Goal: Find specific page/section: Find specific page/section

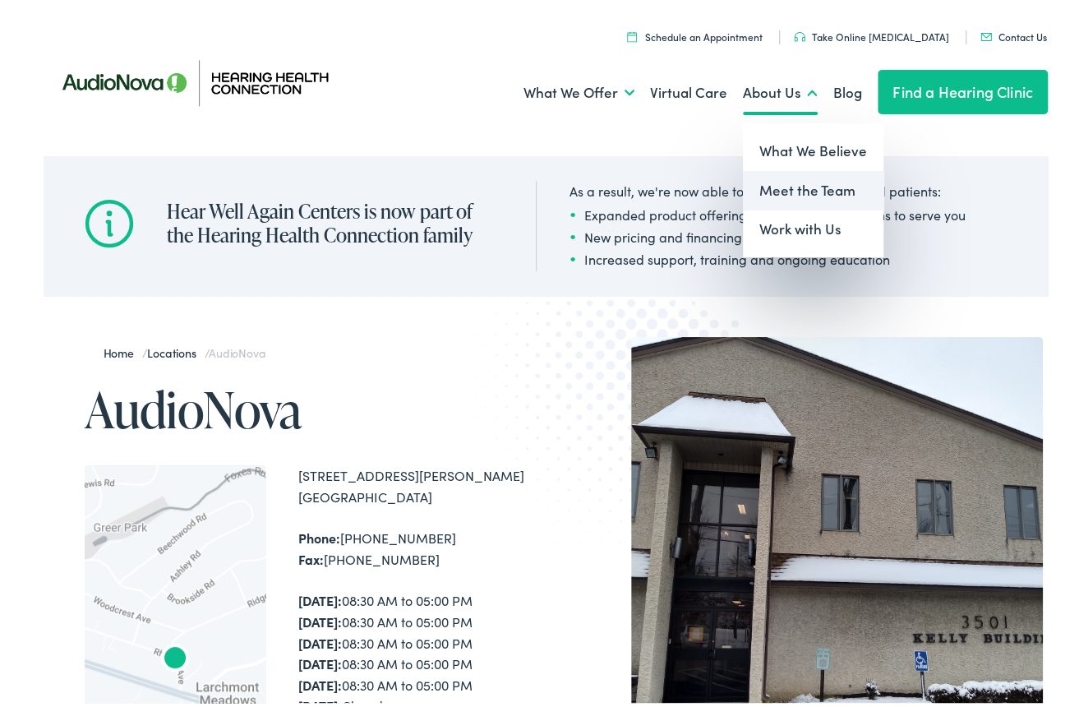
click at [788, 183] on link "Meet the Team" at bounding box center [813, 186] width 141 height 39
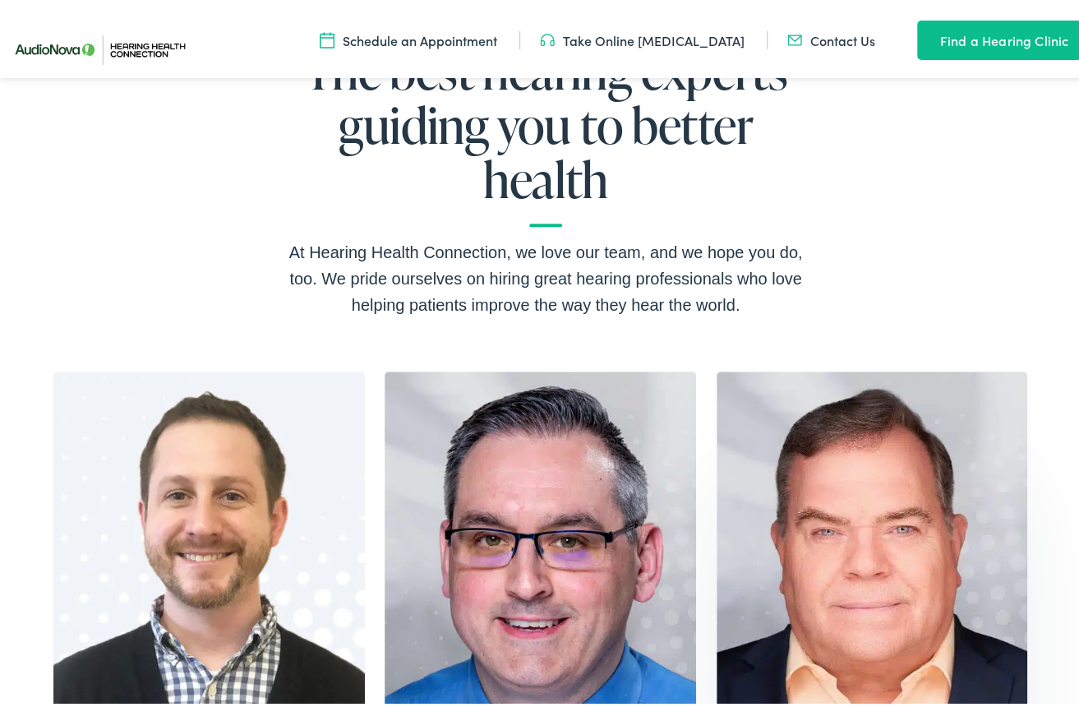
scroll to position [164, 0]
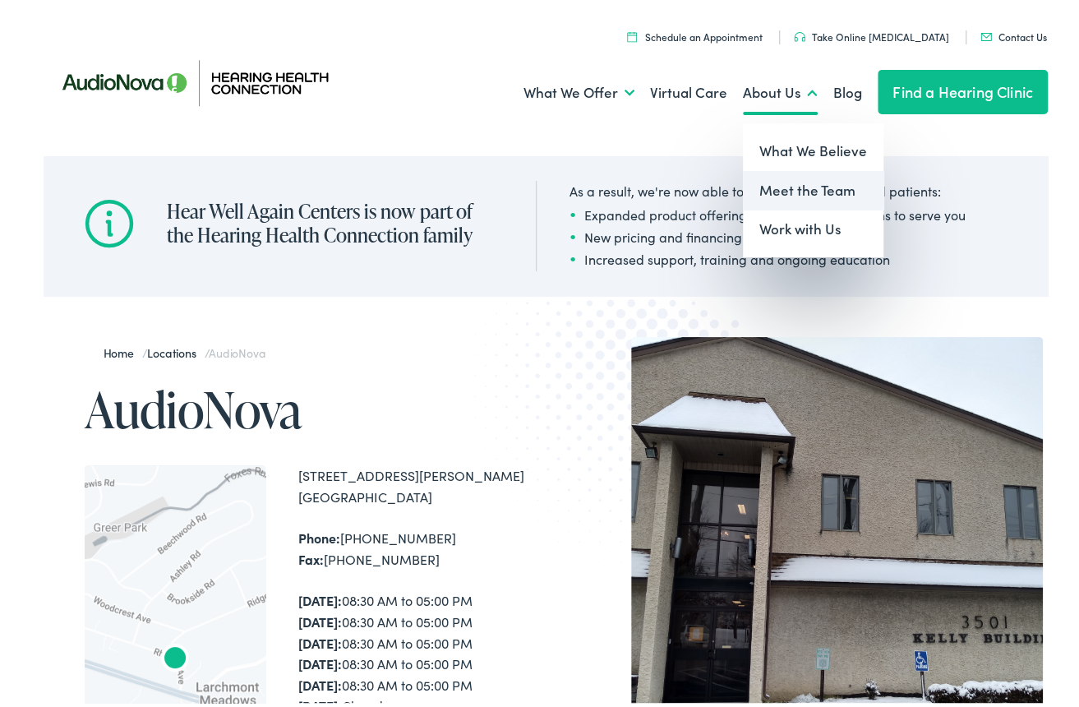
click at [779, 181] on link "Meet the Team" at bounding box center [813, 186] width 141 height 39
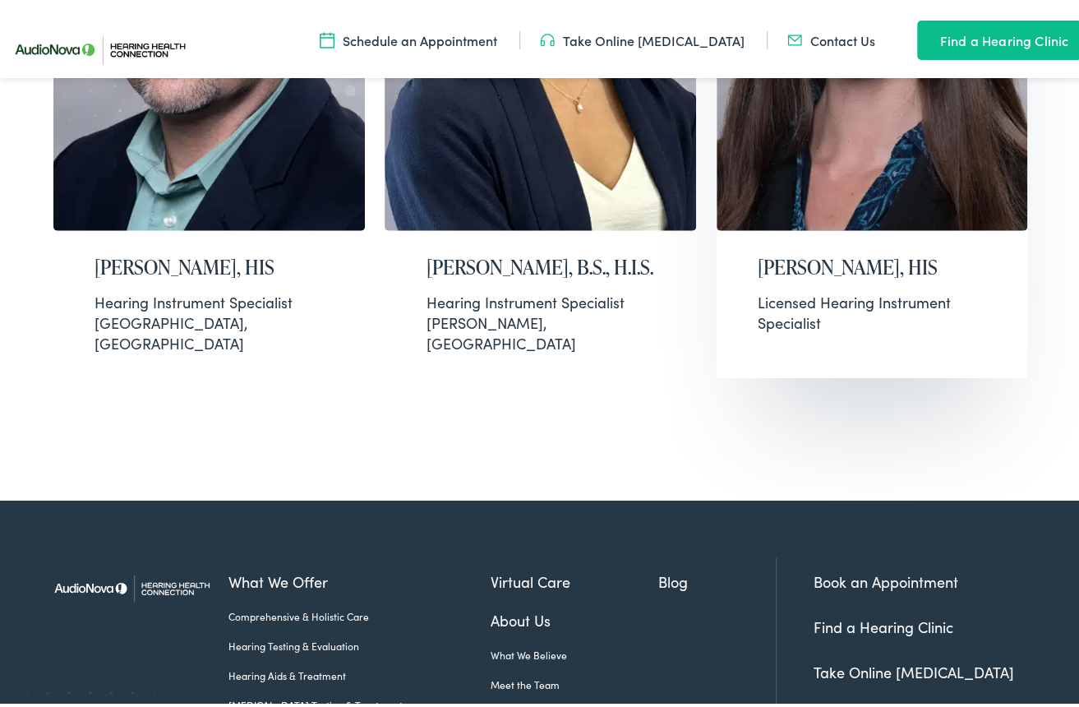
scroll to position [2054, 0]
